Goal: Find specific page/section: Find specific page/section

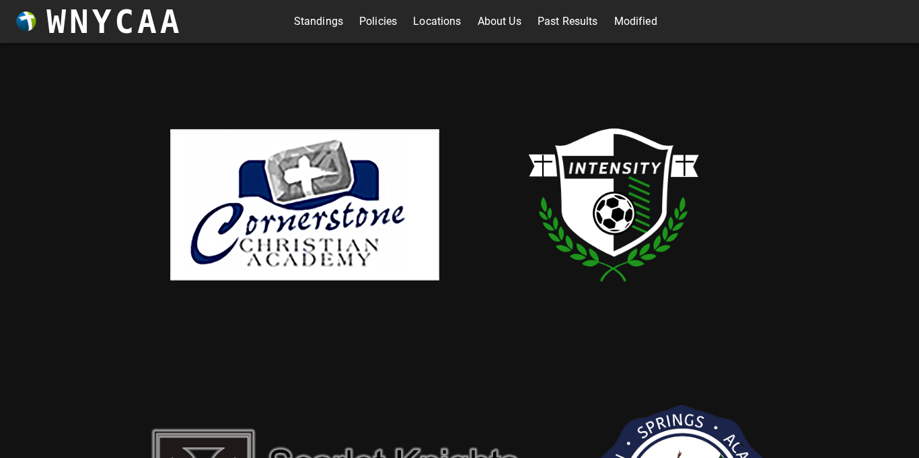
click at [320, 19] on link "Standings" at bounding box center [318, 22] width 49 height 22
